Goal: Check status: Check status

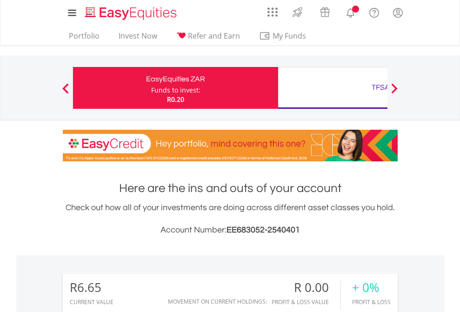
scroll to position [89, 146]
click at [151, 88] on div "Funds to invest:" at bounding box center [175, 90] width 49 height 9
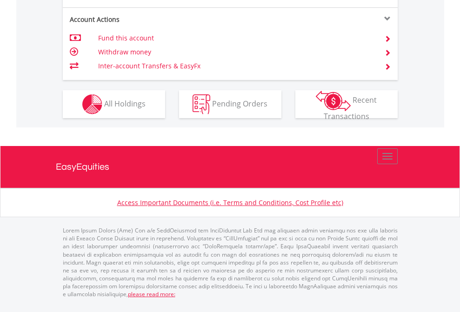
scroll to position [892, 0]
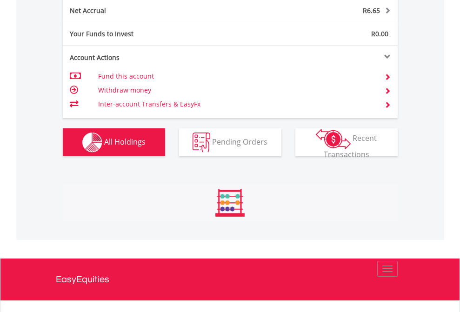
scroll to position [943, 0]
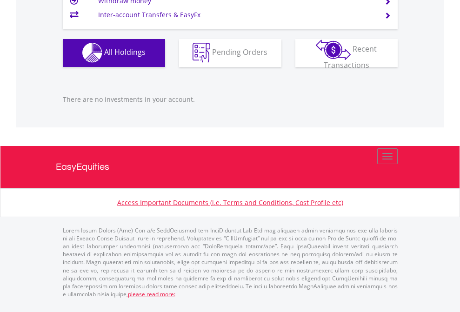
scroll to position [921, 0]
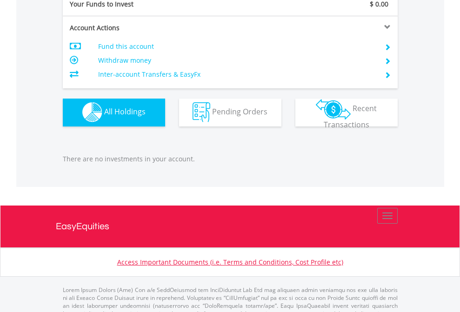
scroll to position [921, 0]
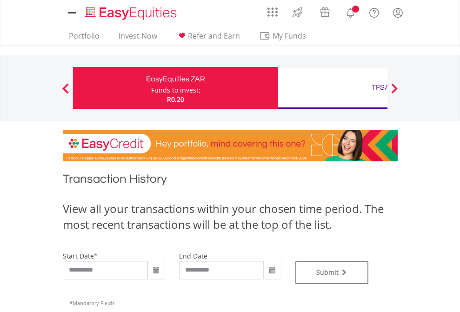
type input "**********"
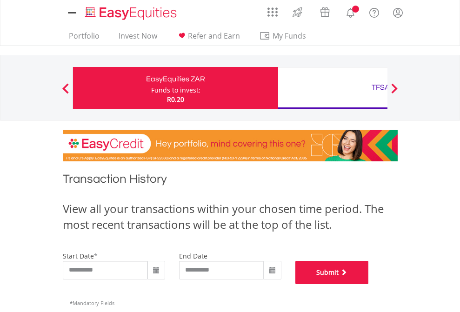
click at [369, 284] on button "Submit" at bounding box center [332, 272] width 74 height 23
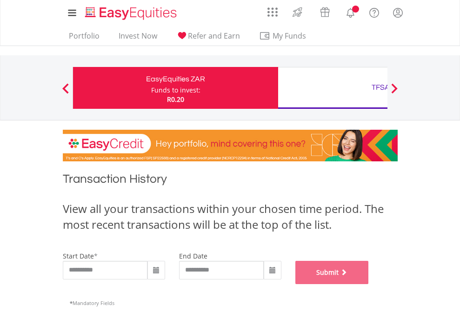
scroll to position [377, 0]
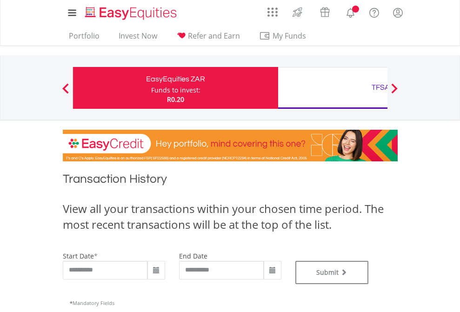
click at [333, 88] on div "TFSA" at bounding box center [381, 87] width 194 height 13
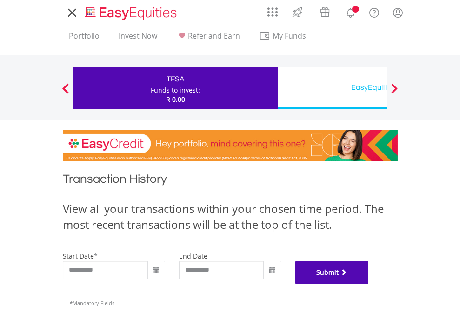
click at [369, 284] on button "Submit" at bounding box center [332, 272] width 74 height 23
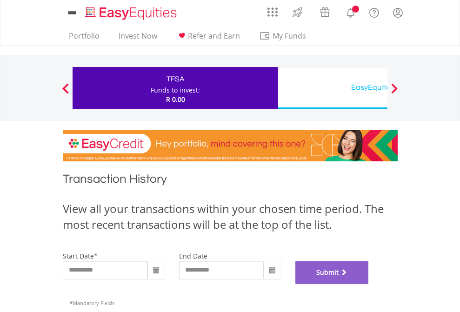
scroll to position [377, 0]
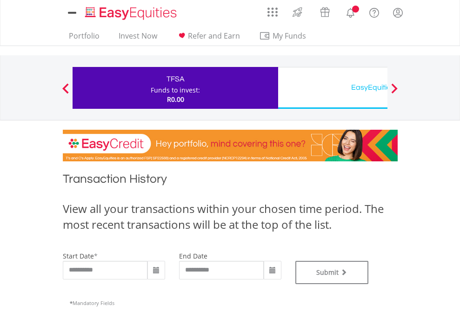
click at [333, 88] on div "EasyEquities USD" at bounding box center [381, 87] width 194 height 13
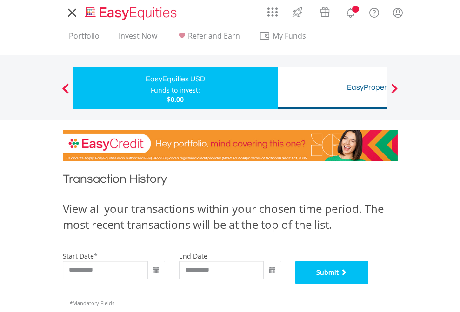
click at [369, 284] on button "Submit" at bounding box center [332, 272] width 74 height 23
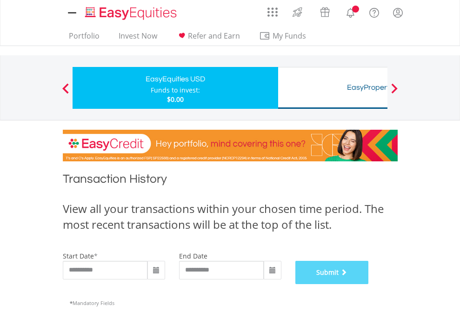
scroll to position [377, 0]
